Goal: Go to known website: Go to known website

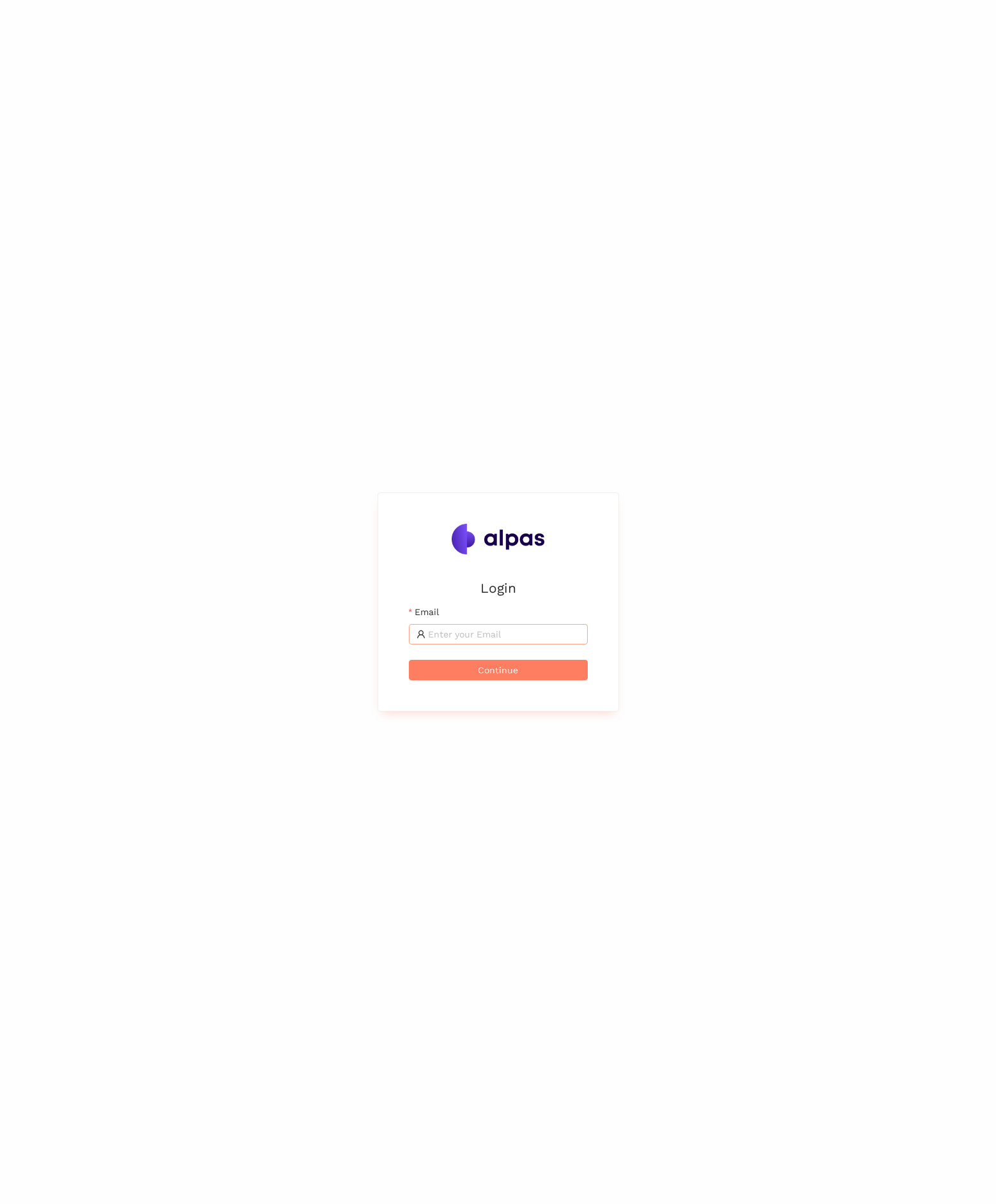
click at [482, 638] on input "Email" at bounding box center [504, 634] width 152 height 14
click at [0, 1203] on com-1password-button at bounding box center [0, 1204] width 0 height 0
type input "[PERSON_NAME][EMAIL_ADDRESS][PERSON_NAME]"
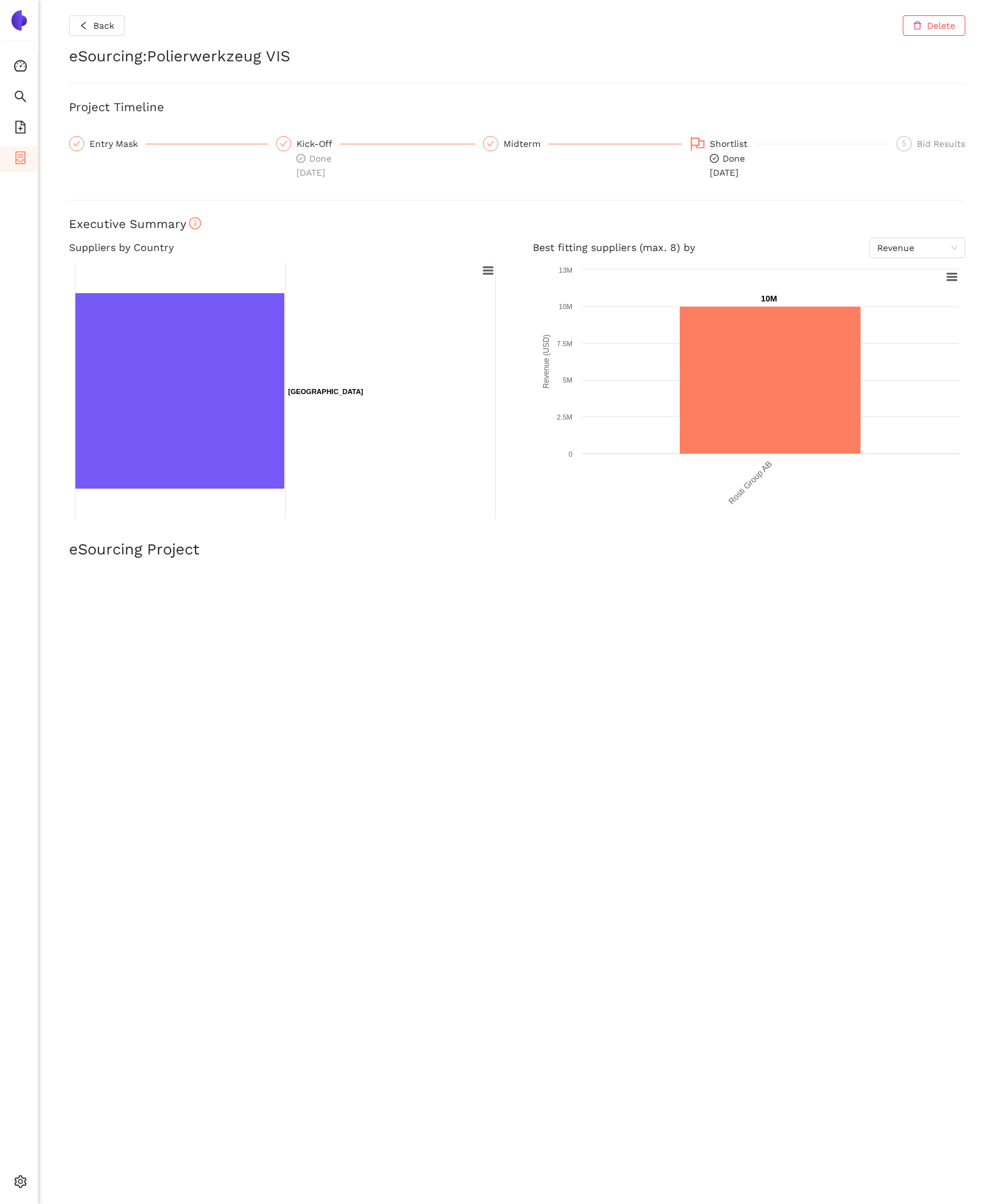
click at [727, 145] on div "Shortlist" at bounding box center [733, 143] width 46 height 15
click at [710, 141] on div "Shortlist" at bounding box center [733, 143] width 46 height 15
